Goal: Task Accomplishment & Management: Complete application form

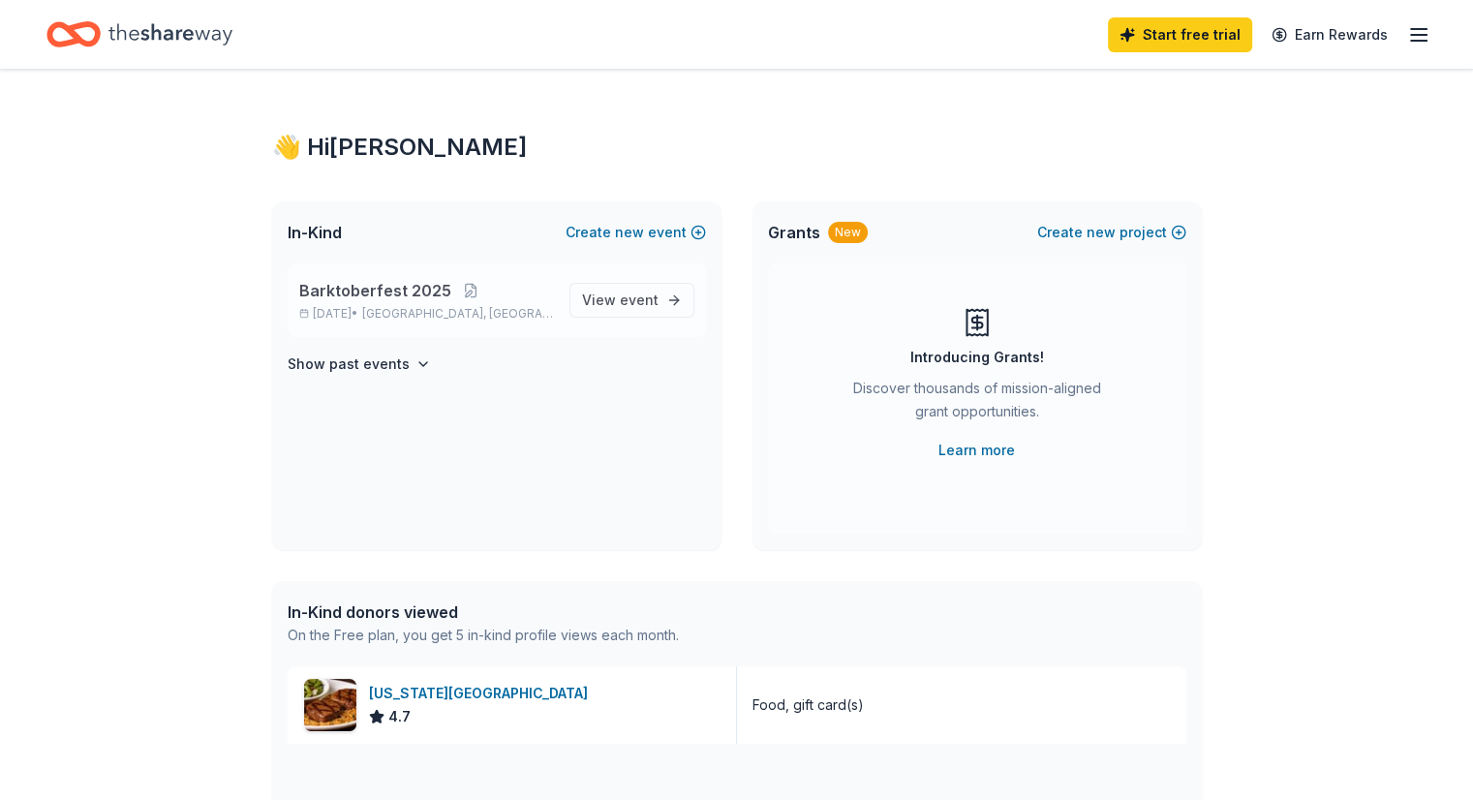
click at [427, 295] on span "Barktoberfest 2025" at bounding box center [375, 290] width 152 height 23
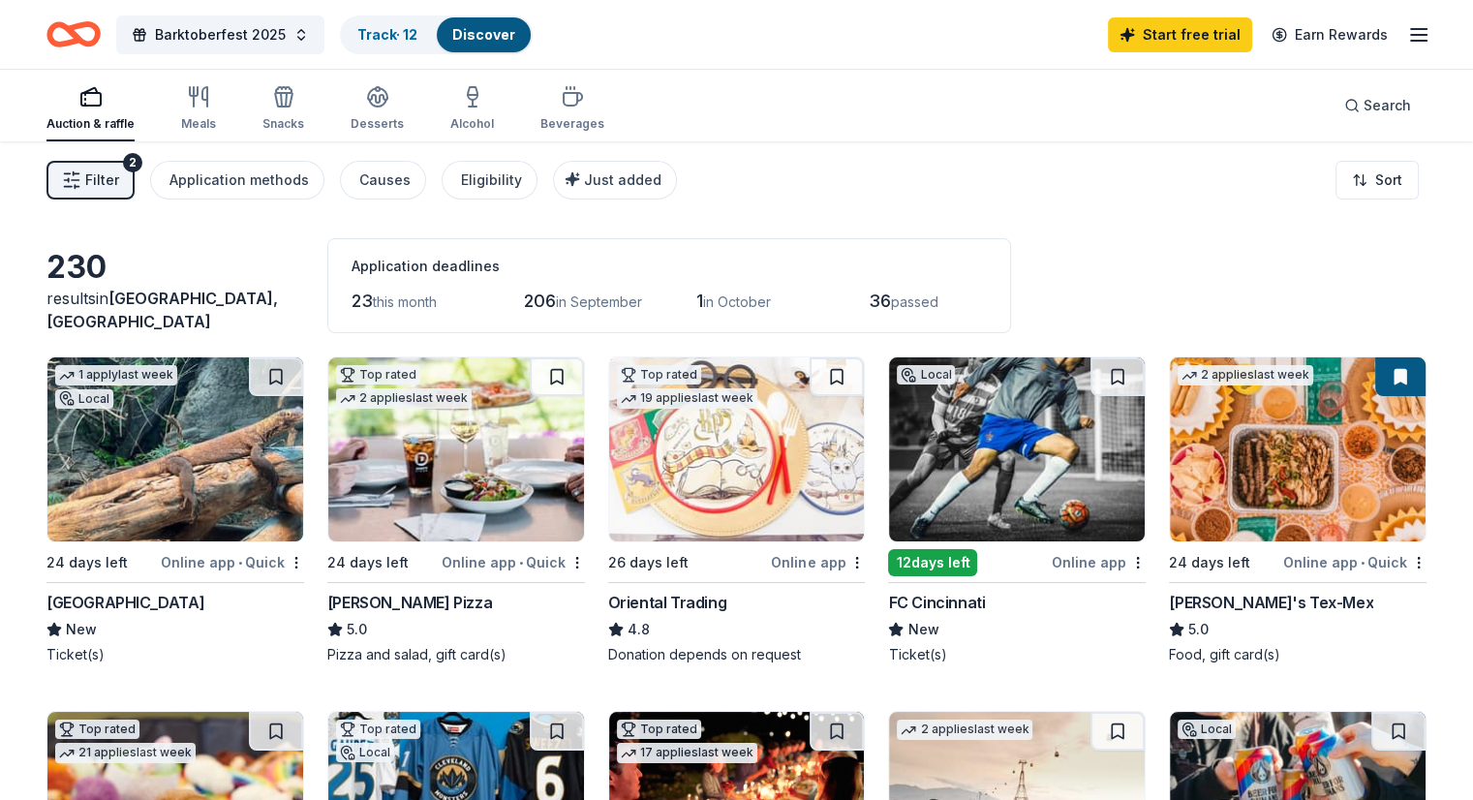
click at [496, 41] on link "Discover" at bounding box center [483, 34] width 63 height 16
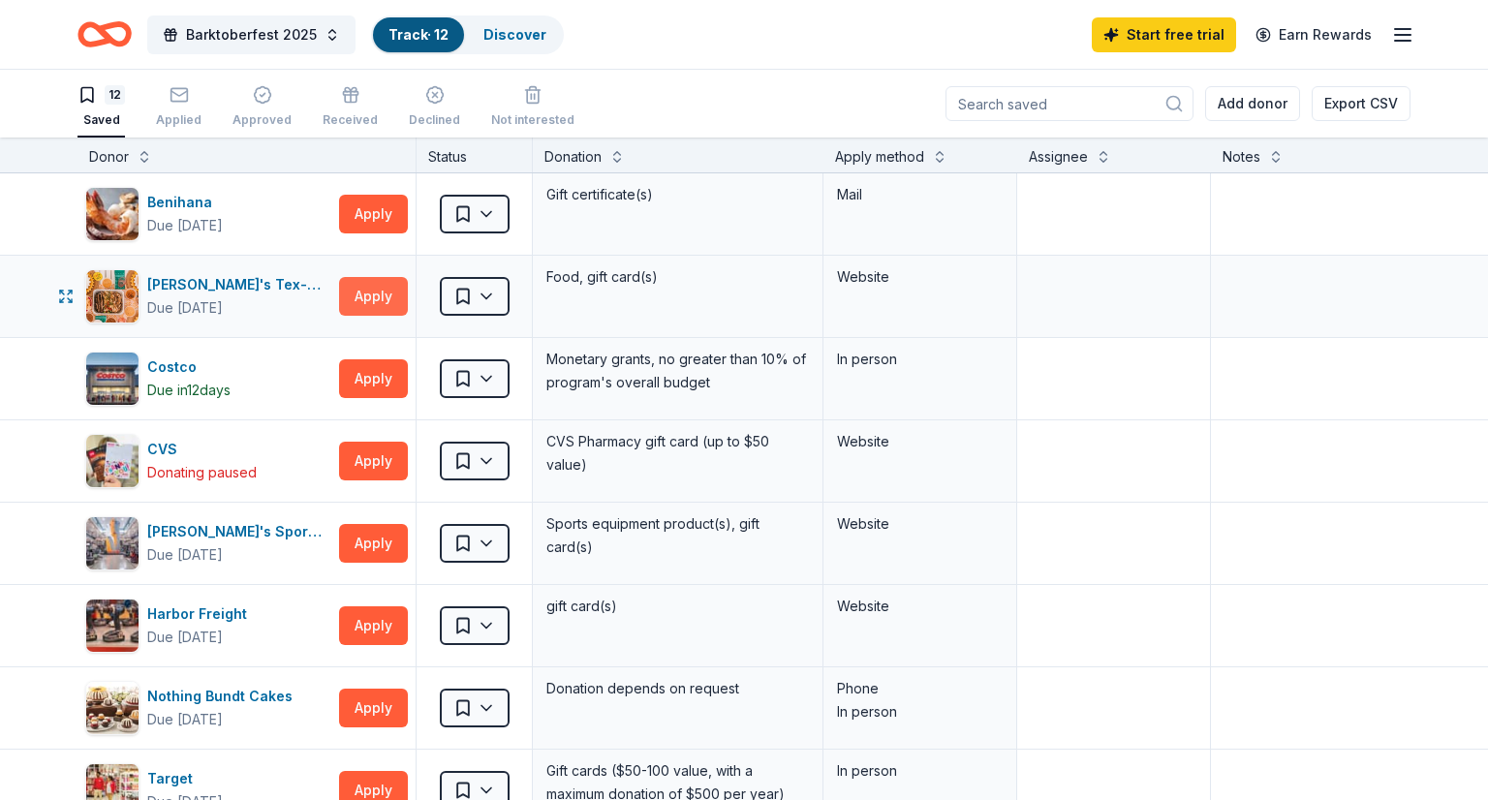
click at [382, 285] on button "Apply" at bounding box center [373, 296] width 69 height 39
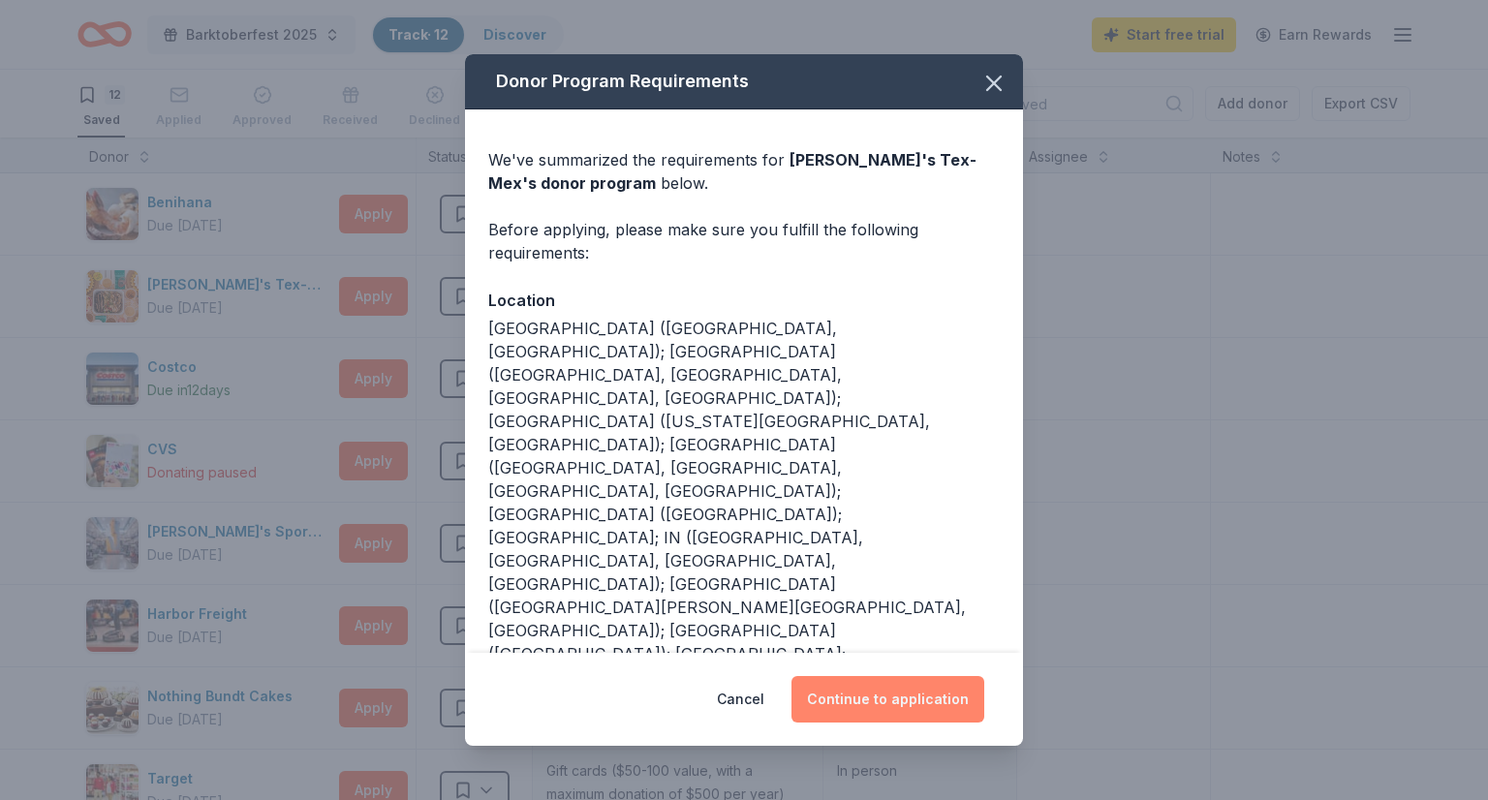
click at [853, 693] on button "Continue to application" at bounding box center [887, 699] width 193 height 46
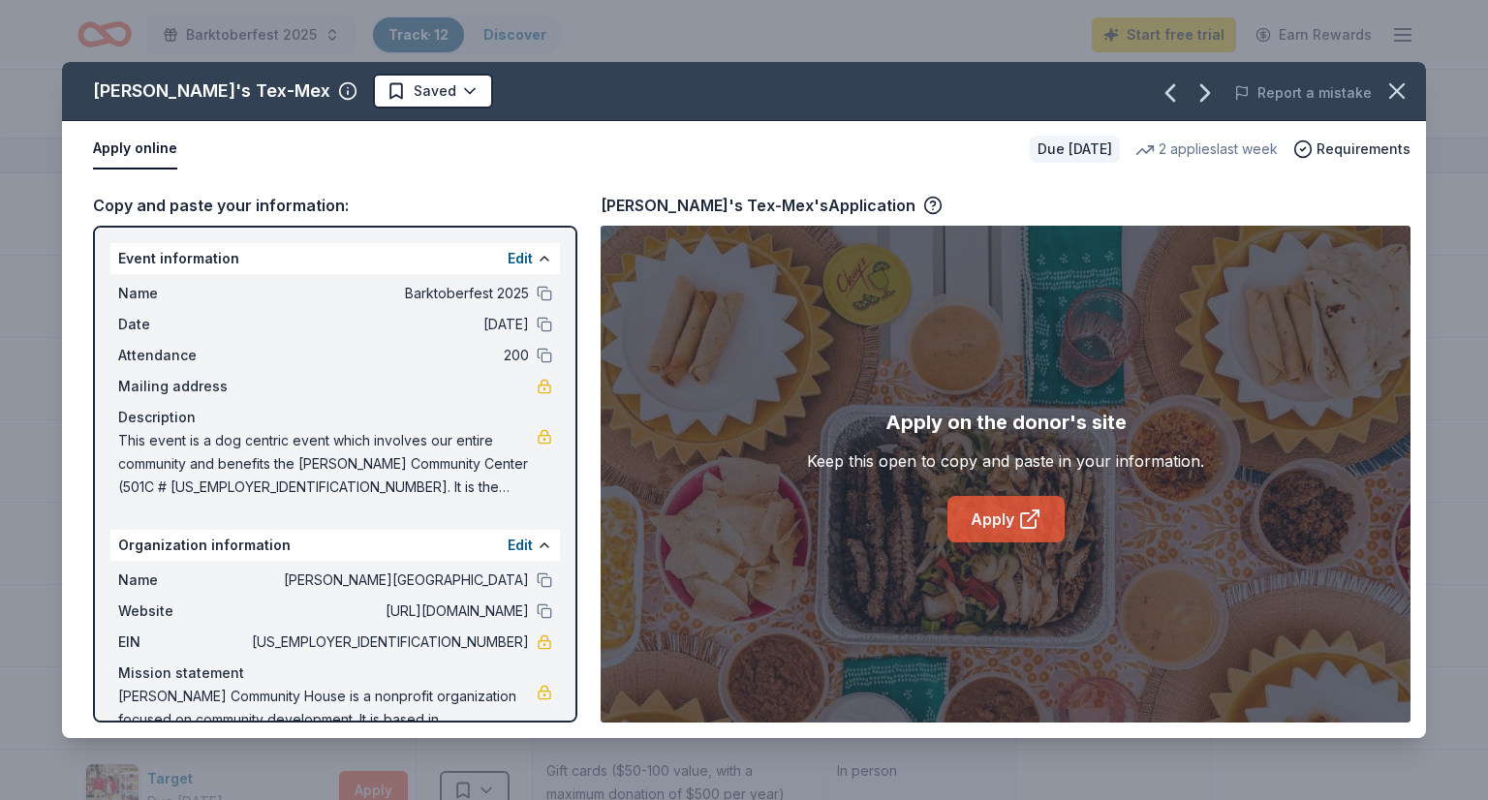
click at [987, 521] on link "Apply" at bounding box center [1005, 519] width 117 height 46
click at [1393, 90] on icon "button" at bounding box center [1396, 90] width 27 height 27
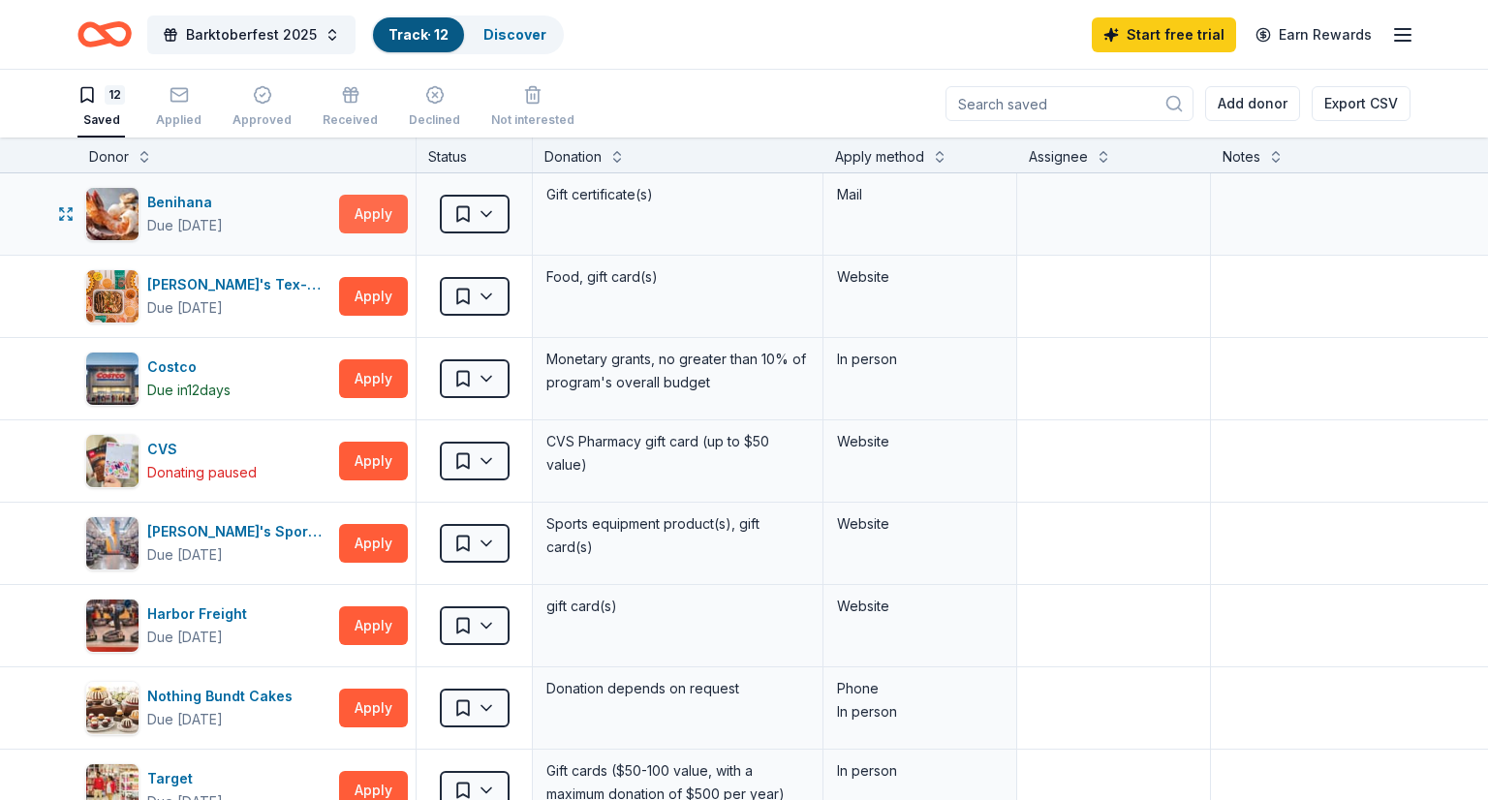
click at [376, 200] on button "Apply" at bounding box center [373, 214] width 69 height 39
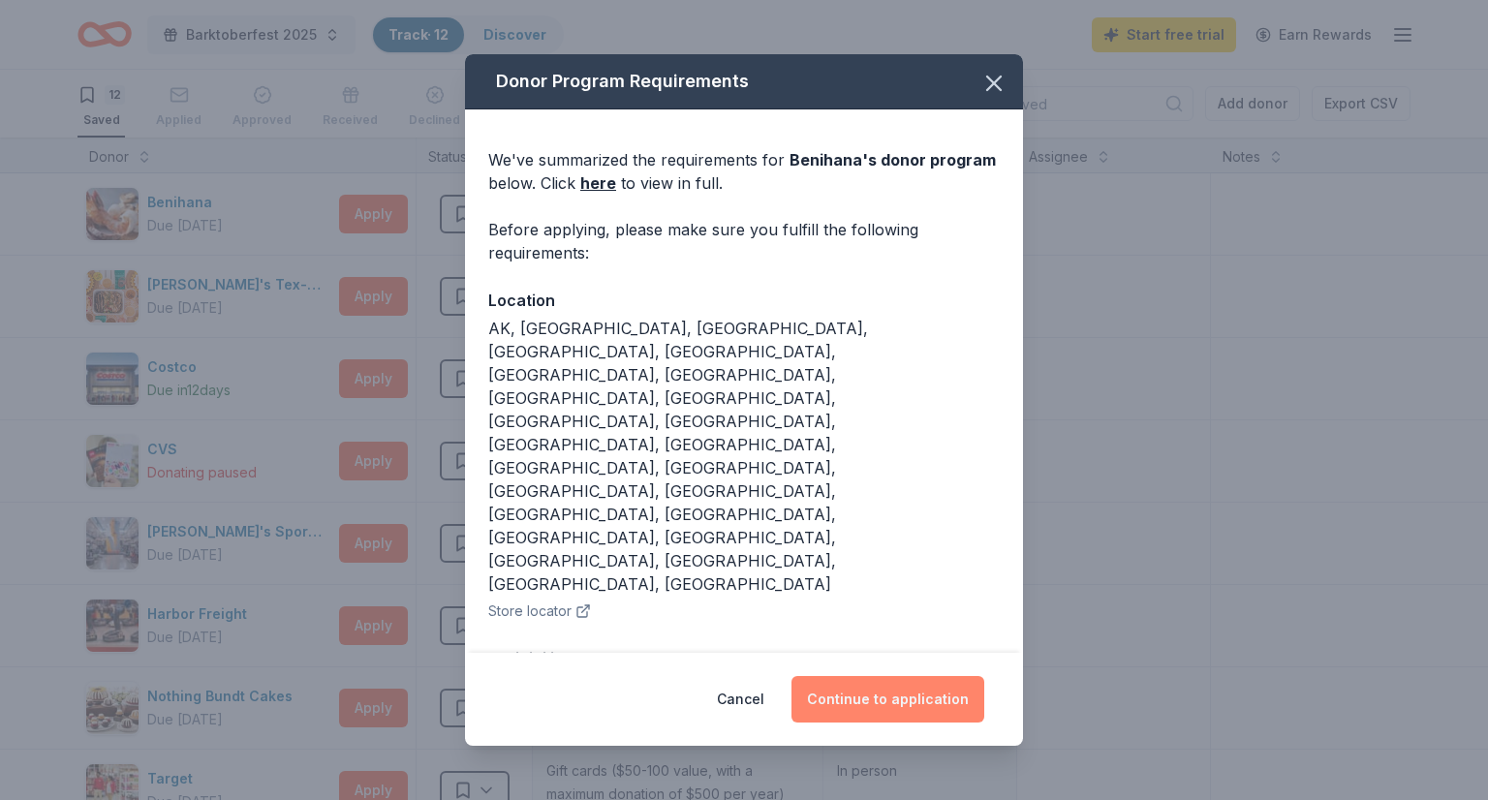
click at [851, 697] on button "Continue to application" at bounding box center [887, 699] width 193 height 46
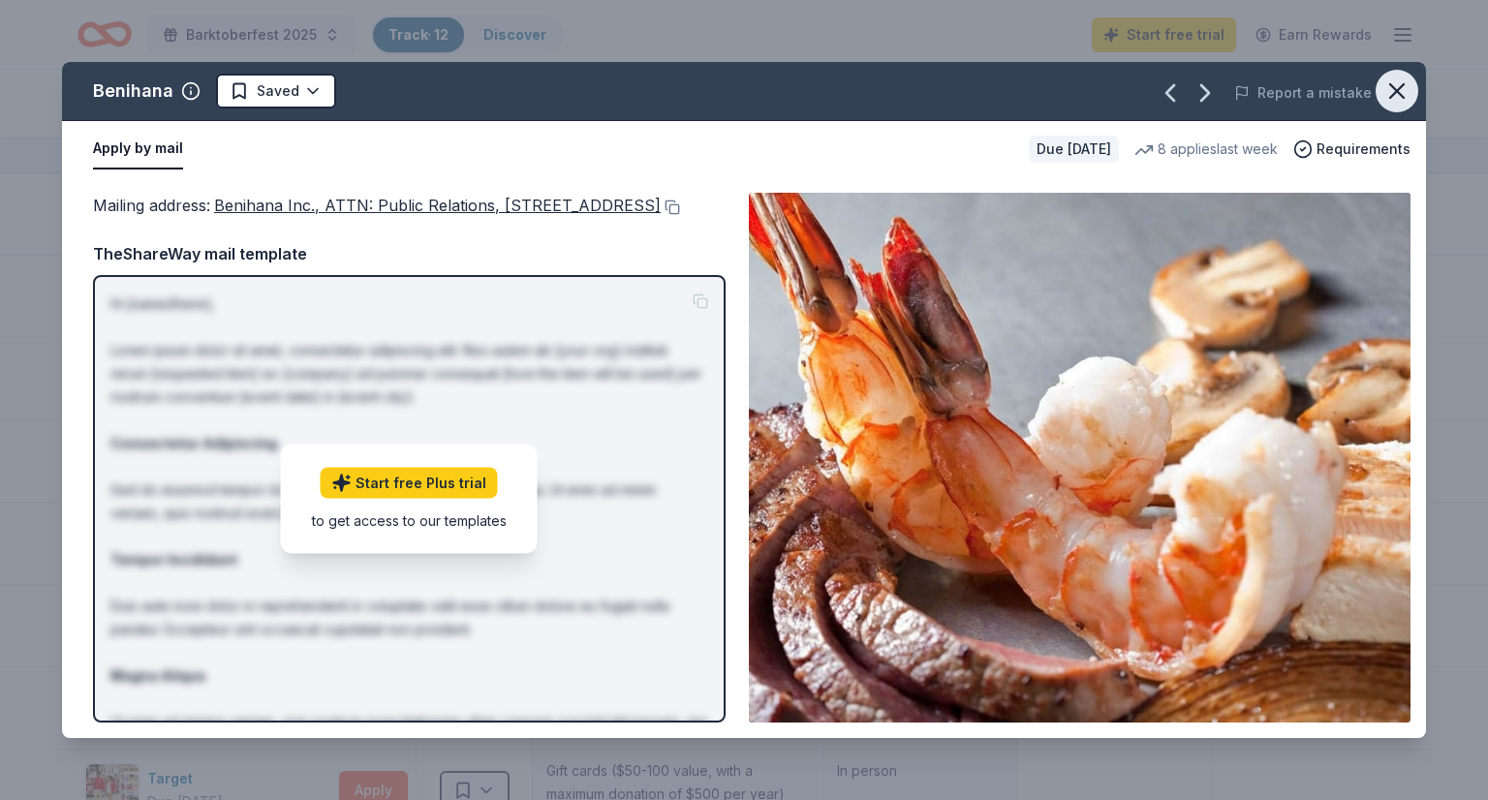
click at [1396, 78] on icon "button" at bounding box center [1396, 90] width 27 height 27
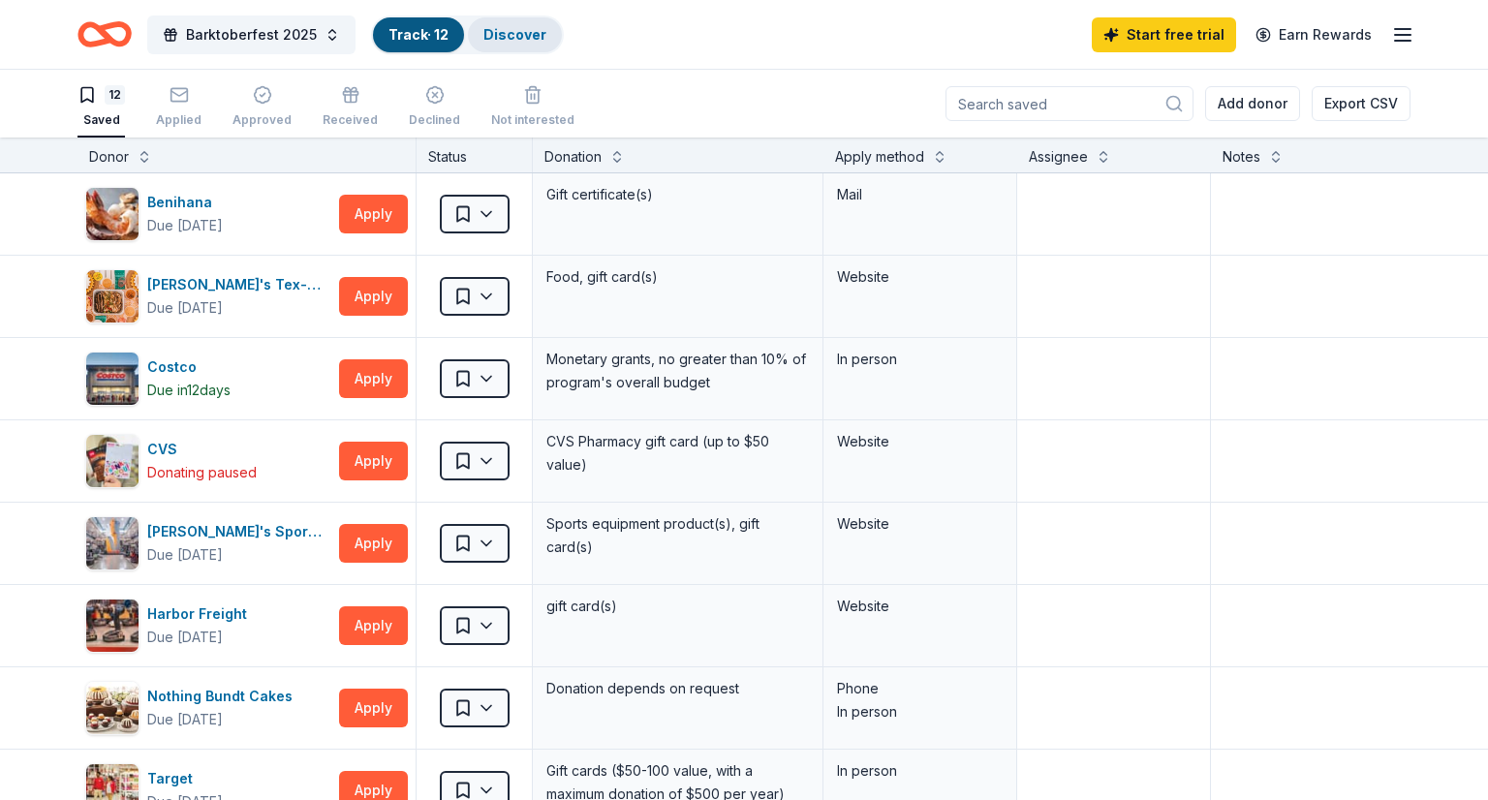
click at [511, 44] on div "Discover" at bounding box center [515, 34] width 94 height 35
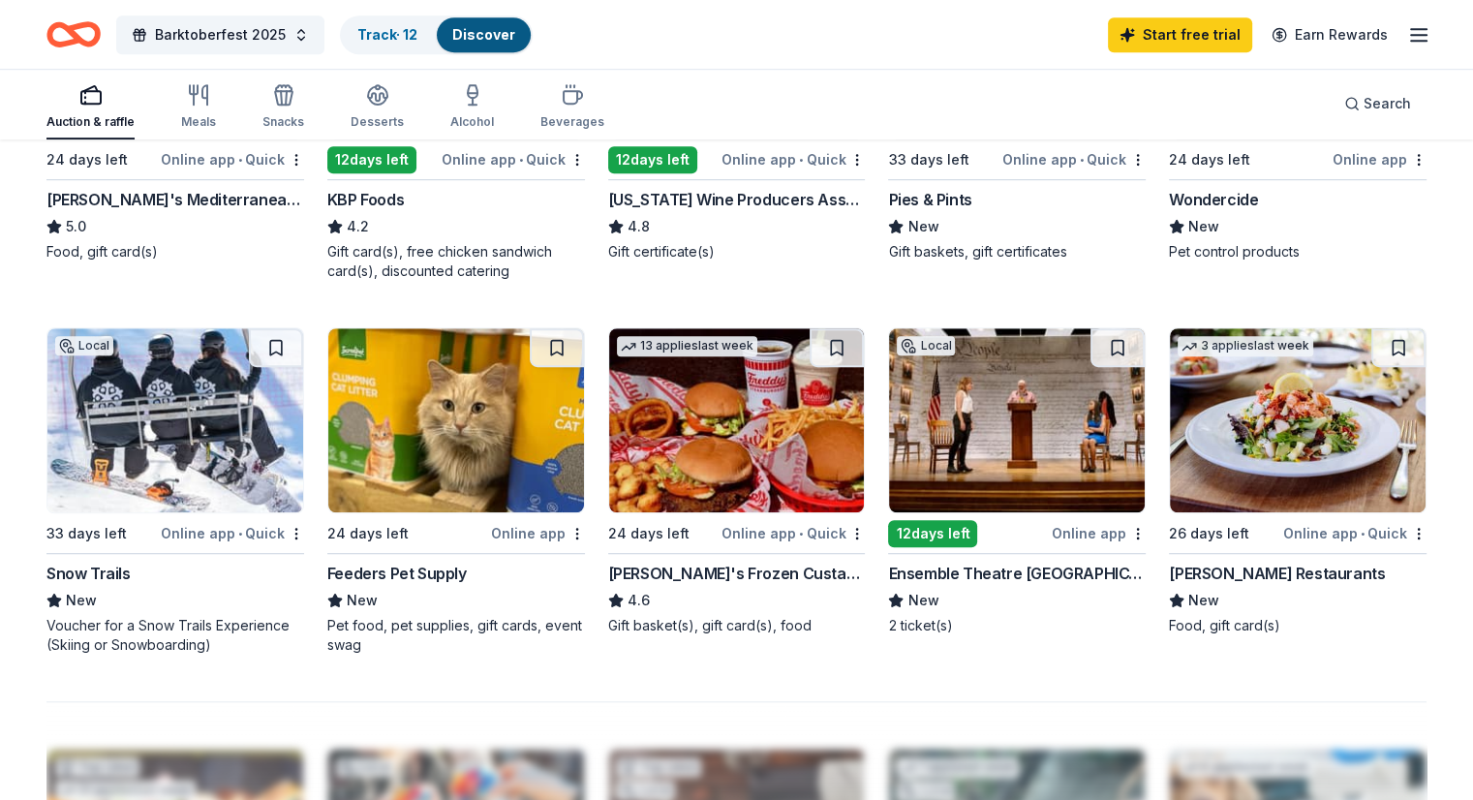
scroll to position [1134, 0]
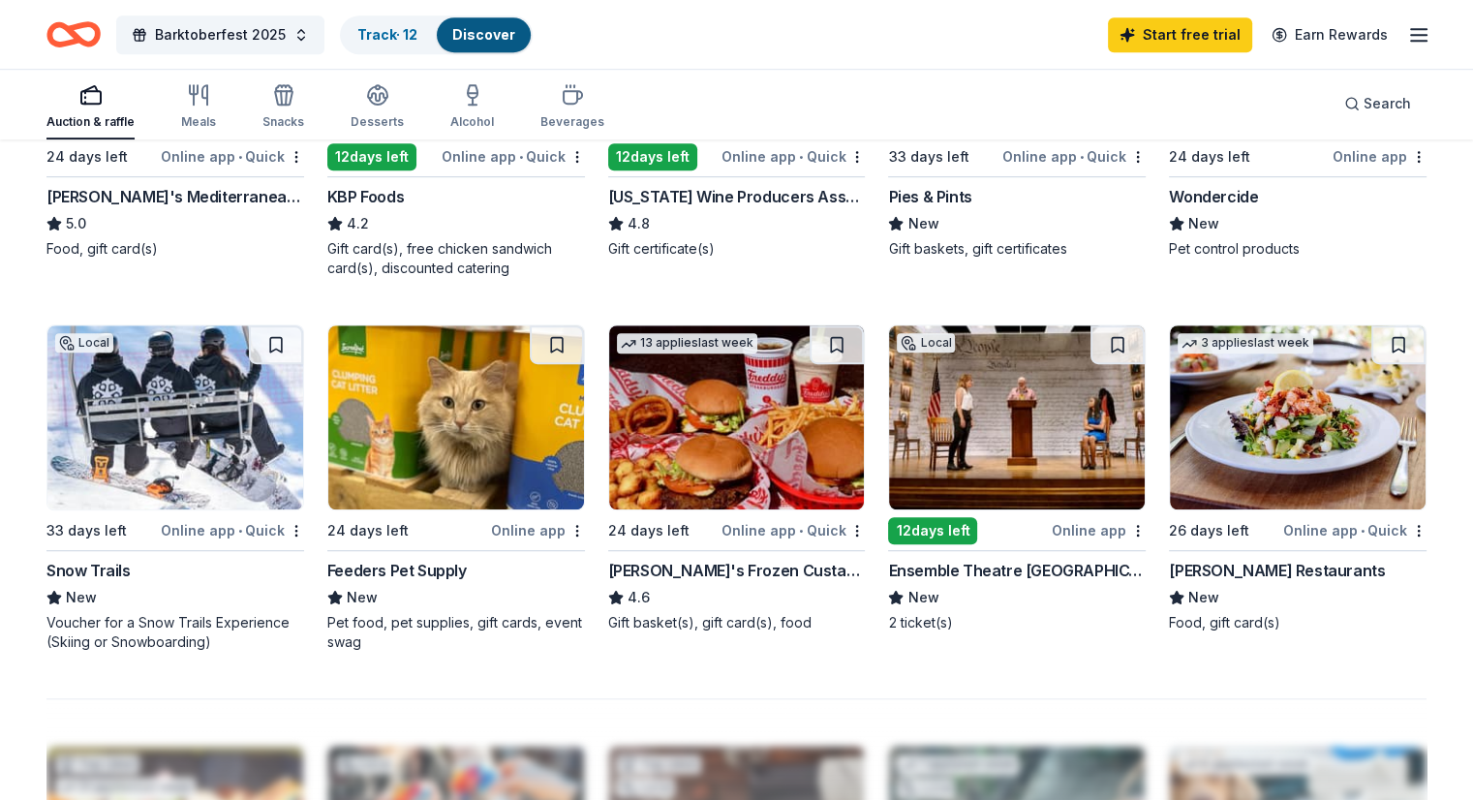
click at [519, 431] on img at bounding box center [456, 417] width 256 height 184
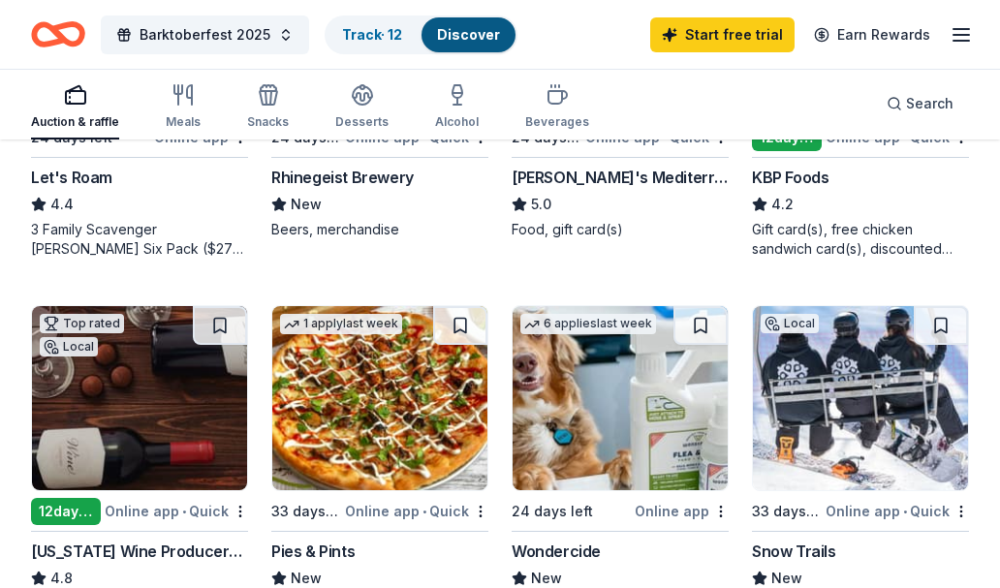
click at [628, 105] on div "Auction & raffle Meals Snacks Desserts Alcohol Beverages Search" at bounding box center [500, 104] width 938 height 72
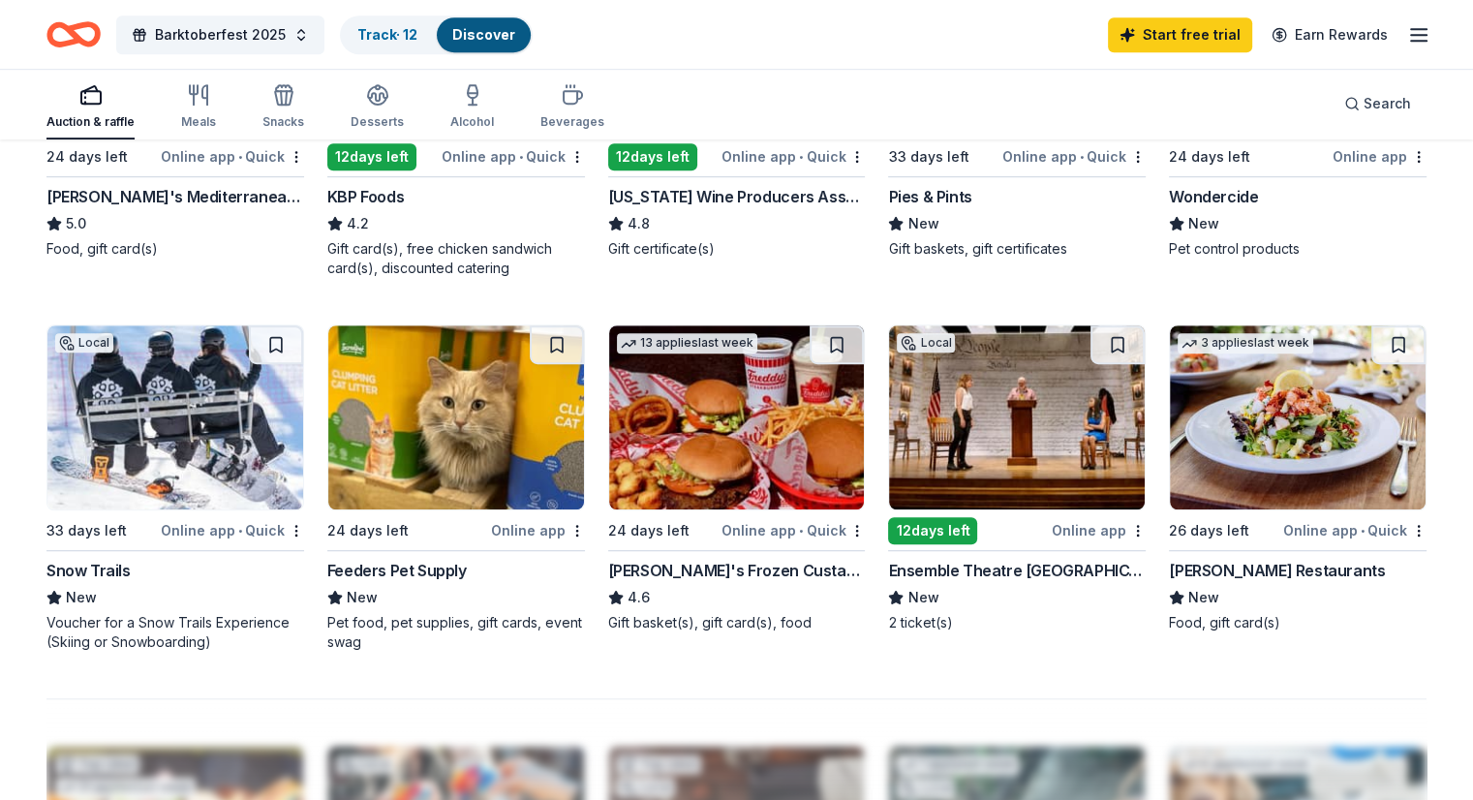
click at [1337, 156] on div "Online app" at bounding box center [1380, 156] width 94 height 24
click at [1259, 427] on img at bounding box center [1298, 417] width 256 height 184
click at [1224, 451] on img at bounding box center [1298, 417] width 256 height 184
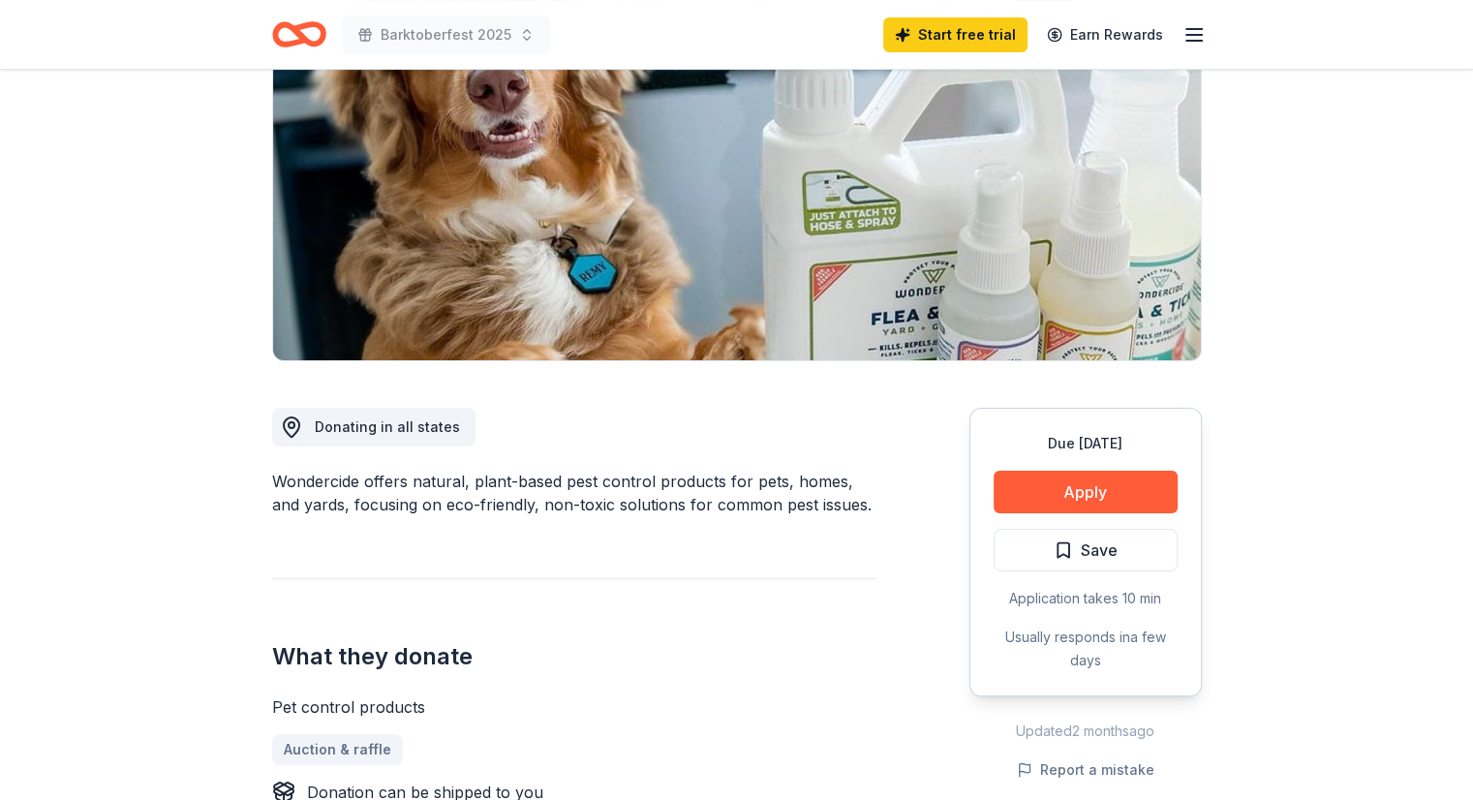
scroll to position [248, 0]
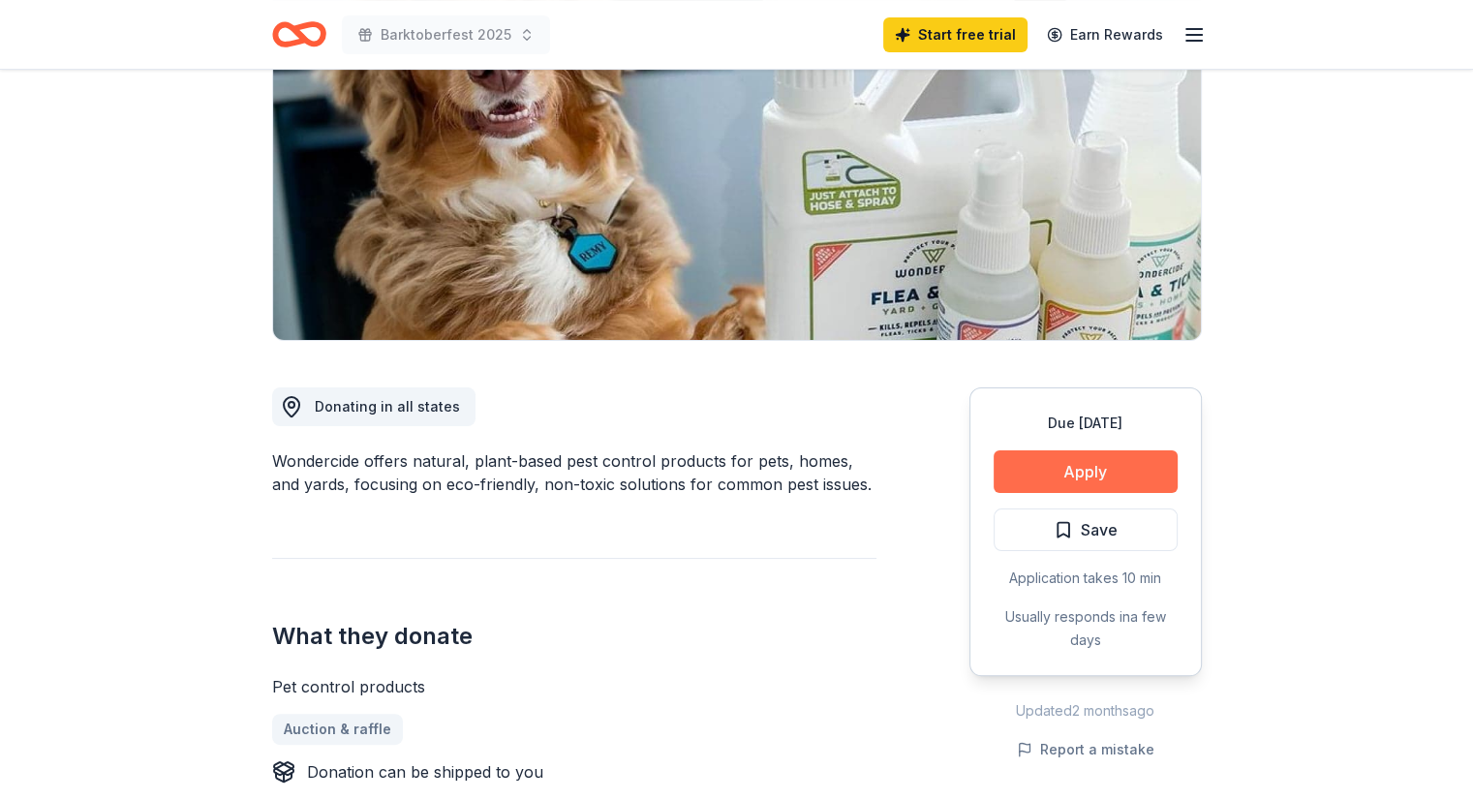
click at [1134, 473] on button "Apply" at bounding box center [1086, 471] width 184 height 43
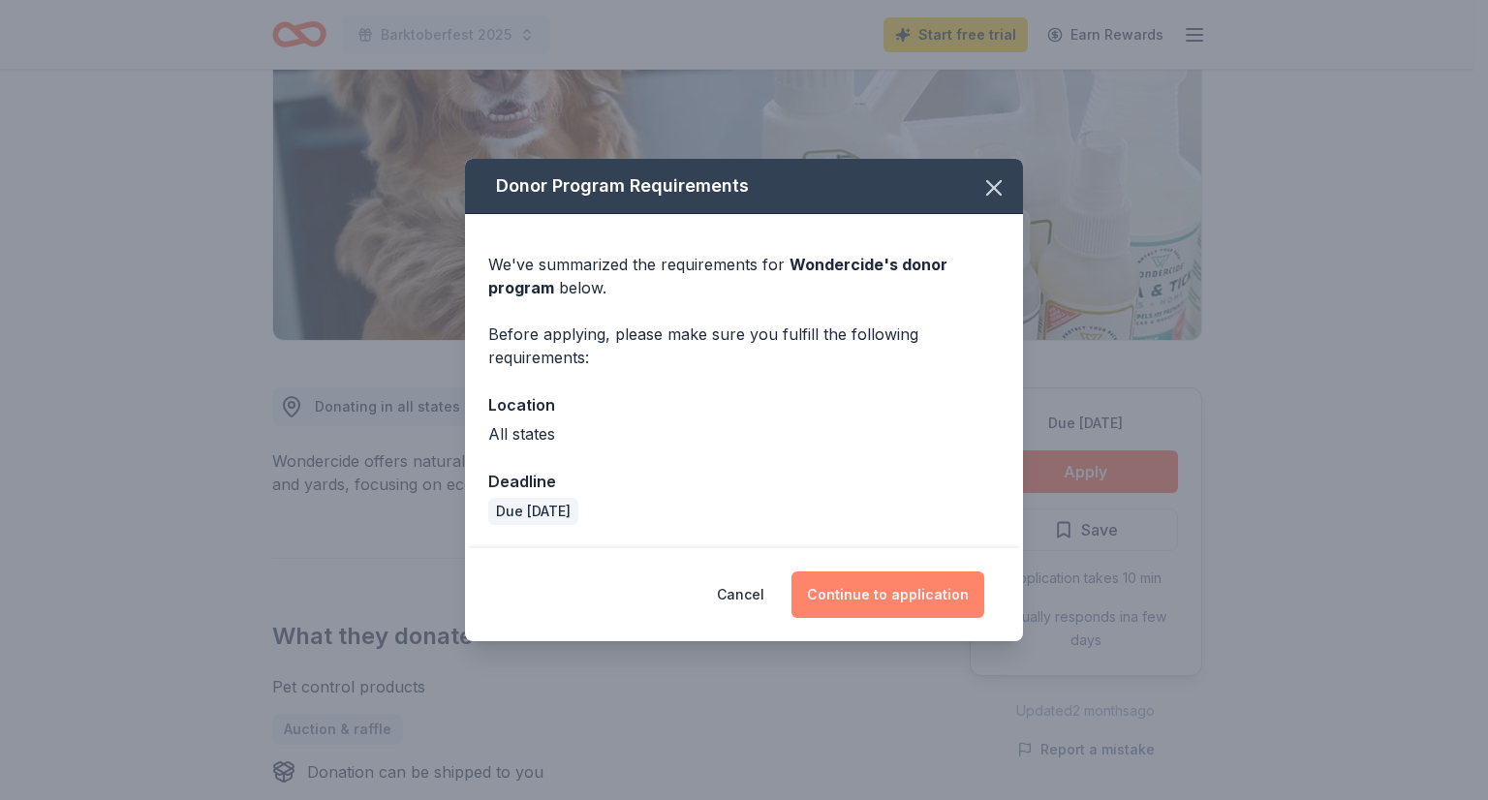
click at [880, 605] on button "Continue to application" at bounding box center [887, 595] width 193 height 46
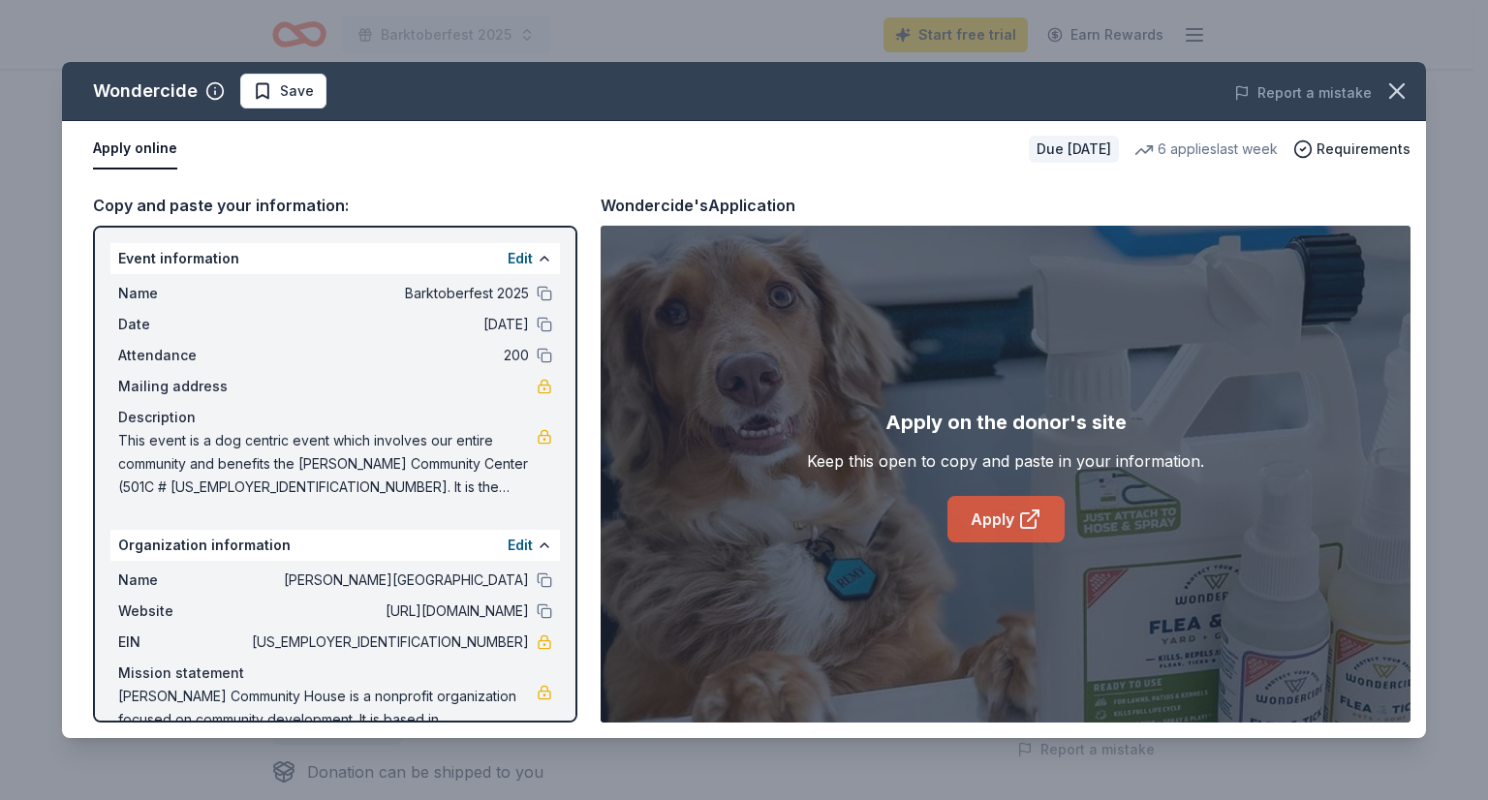
click at [1003, 521] on link "Apply" at bounding box center [1005, 519] width 117 height 46
click at [1382, 100] on button "button" at bounding box center [1397, 91] width 43 height 43
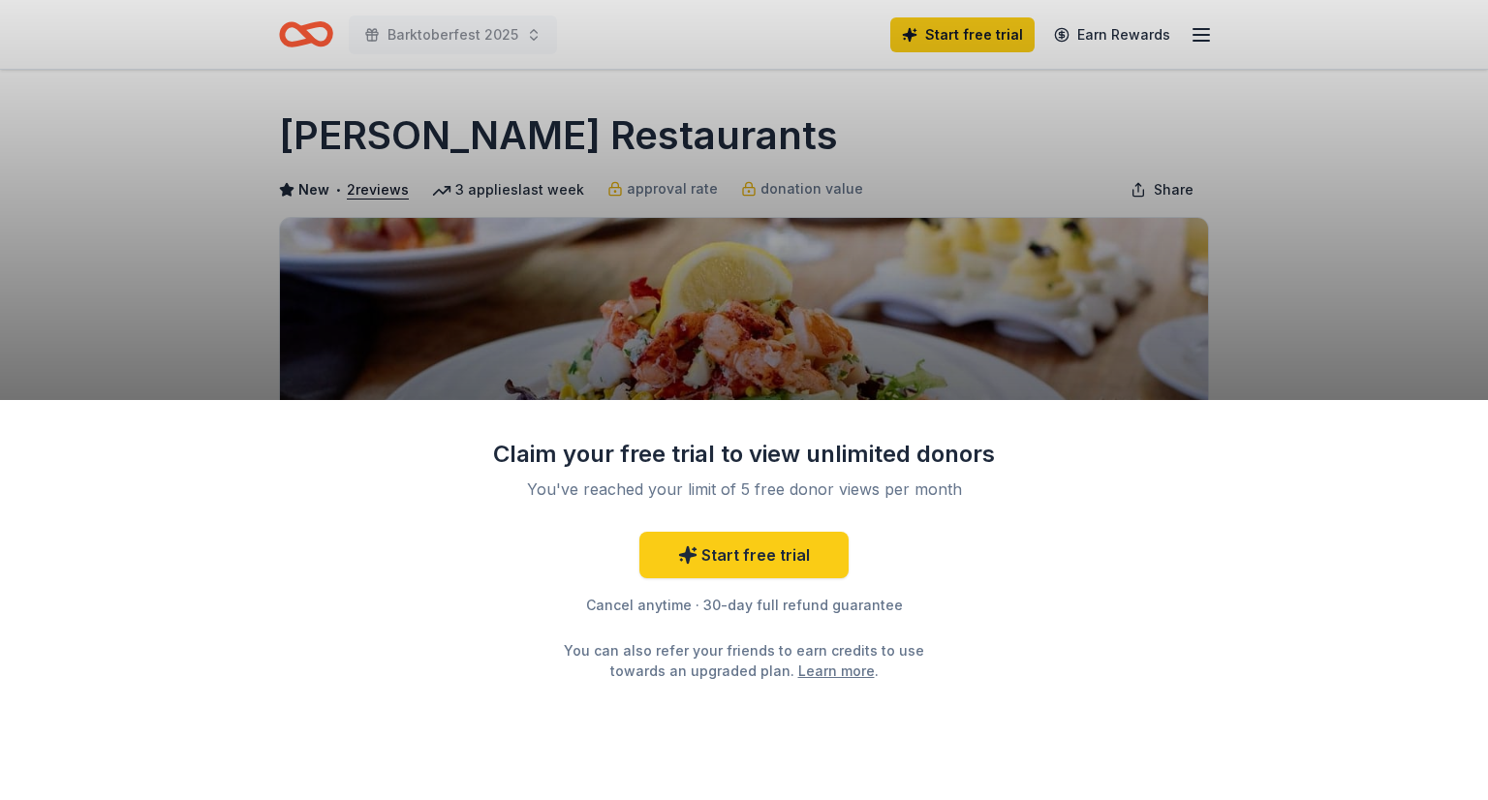
click at [833, 296] on div "Claim your free trial to view unlimited donors You've reached your limit of 5 f…" at bounding box center [744, 400] width 1488 height 800
